Goal: Find specific page/section: Find specific page/section

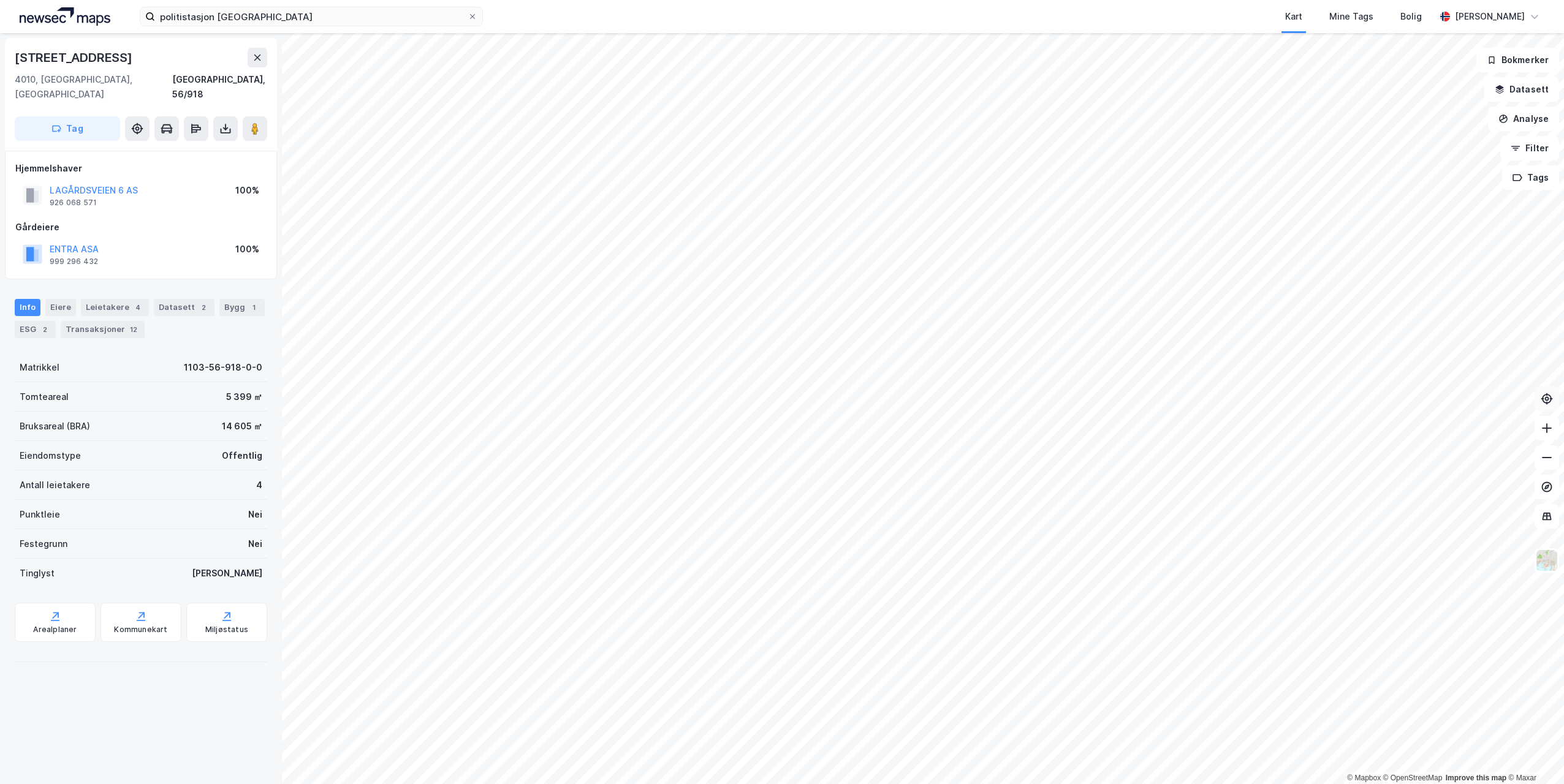
click at [1548, 411] on button at bounding box center [1547, 399] width 25 height 25
click at [313, 31] on div "politistasjon stavanger Kart Mine Tags Bolig [PERSON_NAME]" at bounding box center [782, 16] width 1564 height 33
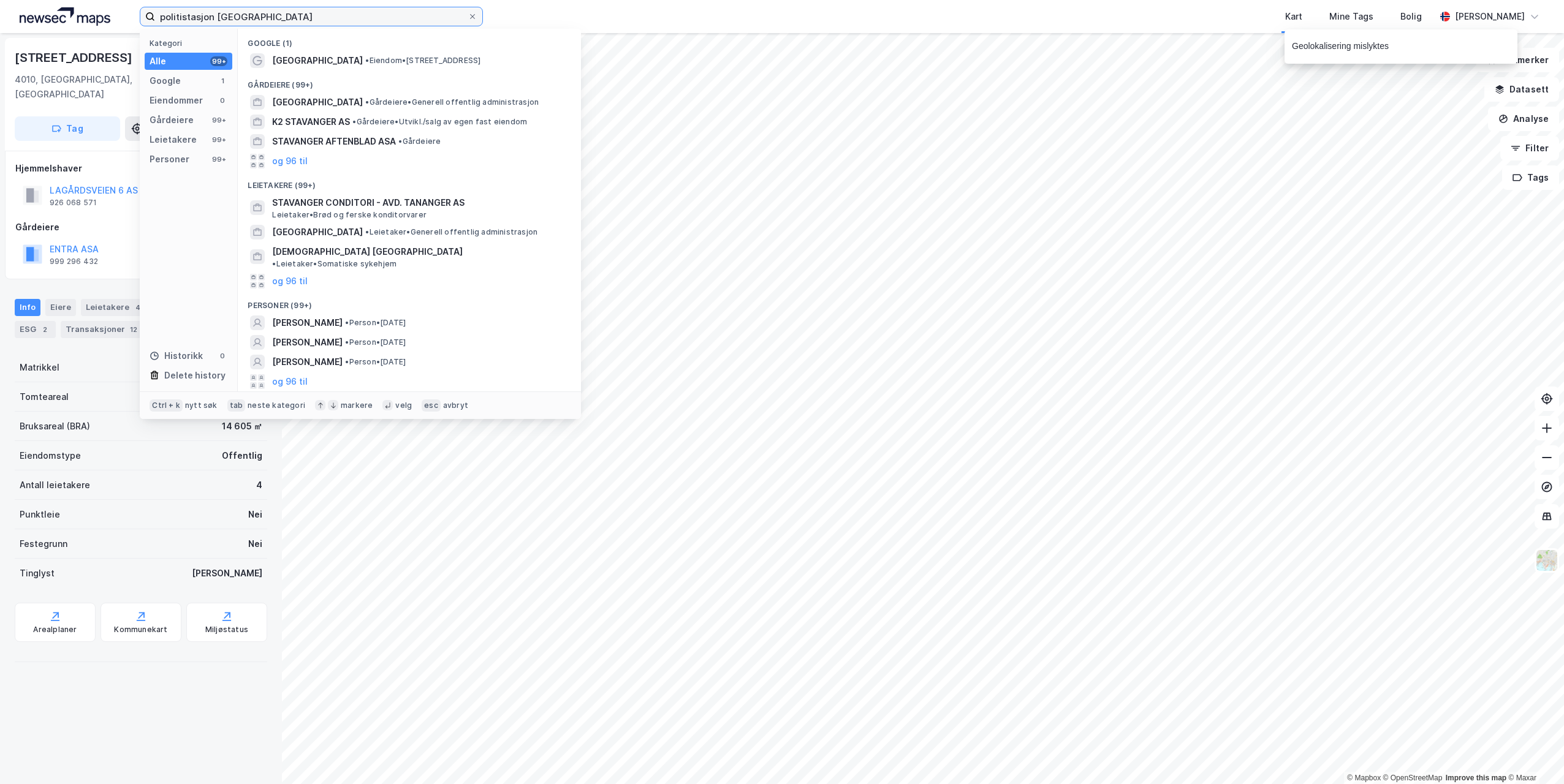
click at [266, 18] on input "politistasjon [GEOGRAPHIC_DATA]" at bounding box center [311, 16] width 313 height 18
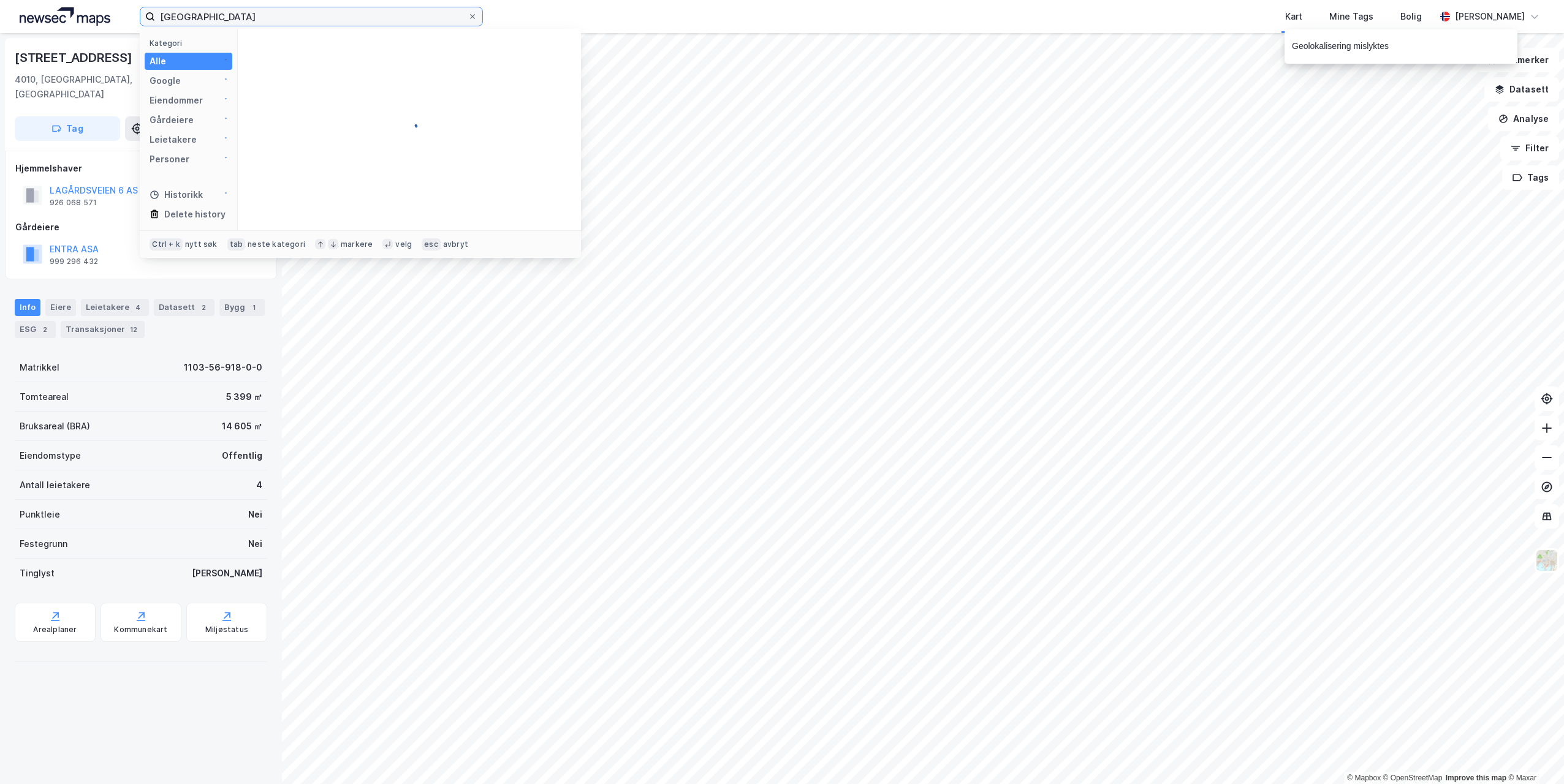
type input "[GEOGRAPHIC_DATA]"
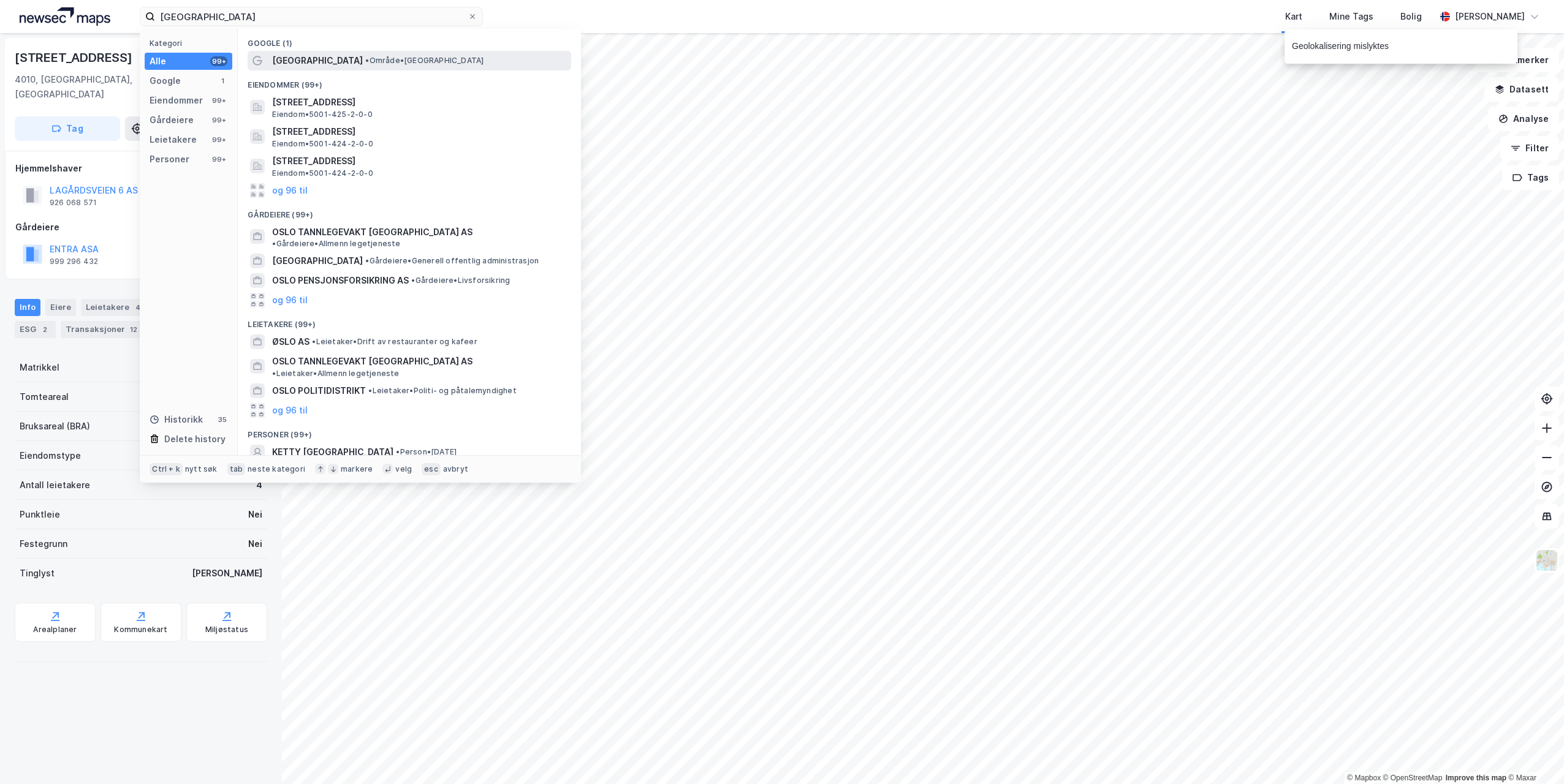
click at [270, 56] on div "[GEOGRAPHIC_DATA] • Område • [GEOGRAPHIC_DATA]" at bounding box center [409, 61] width 323 height 20
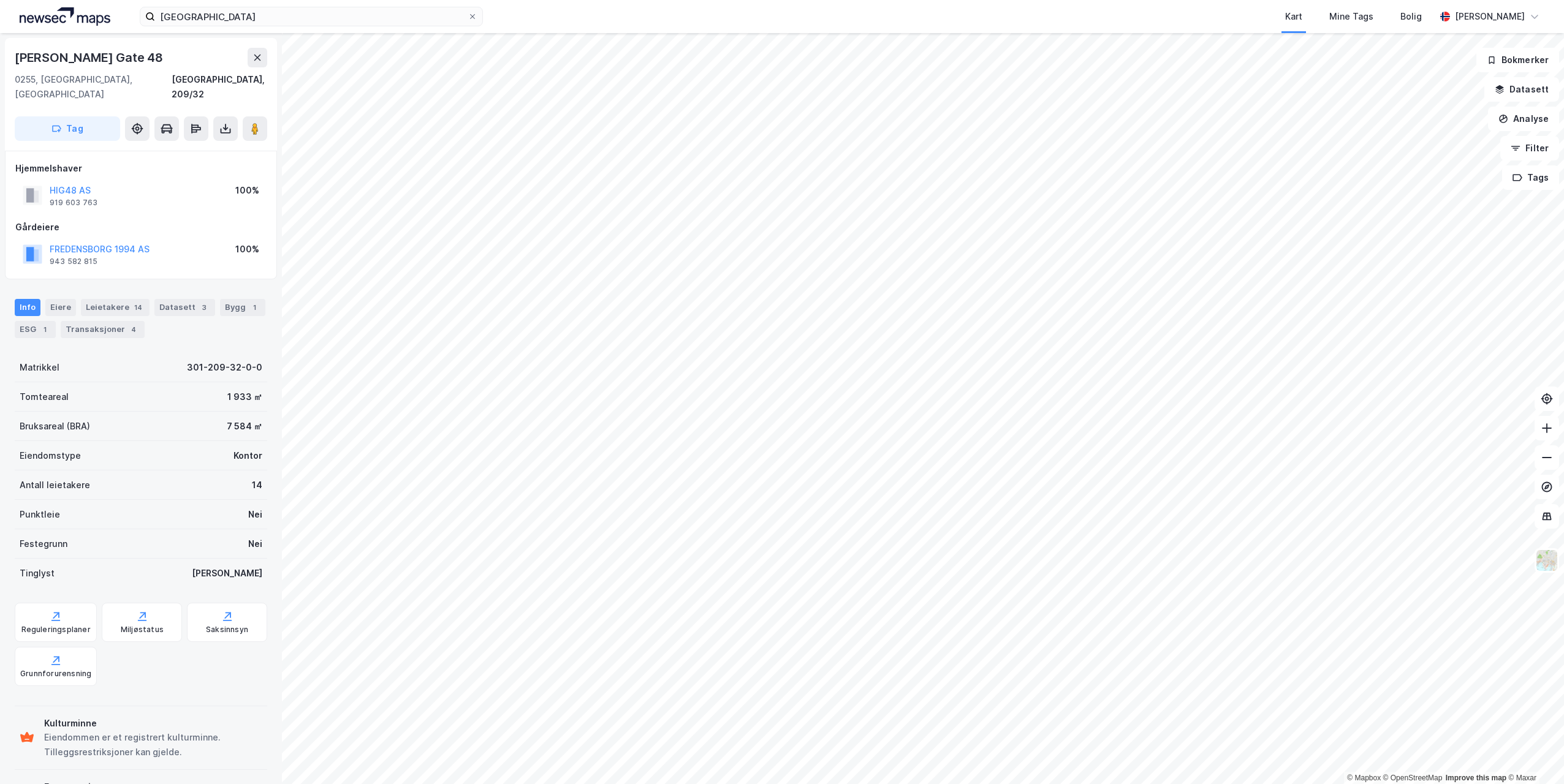
scroll to position [2, 0]
